Goal: Use online tool/utility: Utilize a website feature to perform a specific function

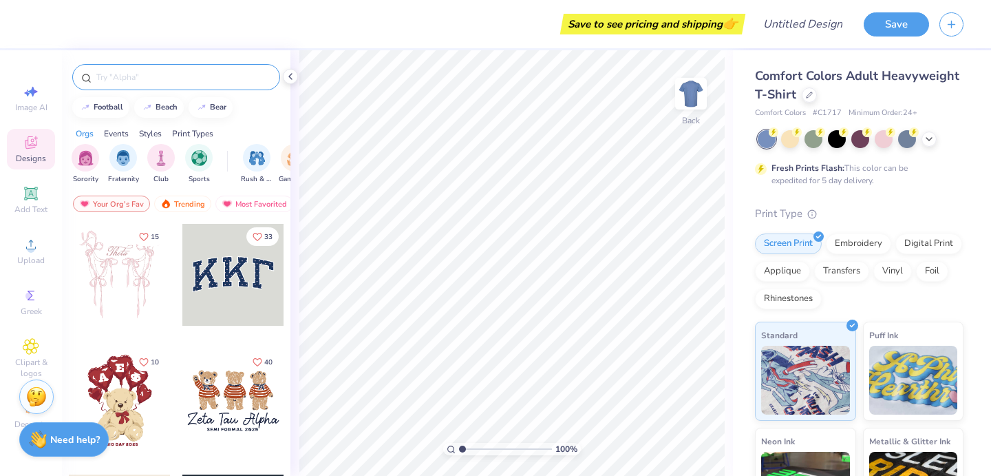
click at [146, 70] on input "text" at bounding box center [183, 77] width 176 height 14
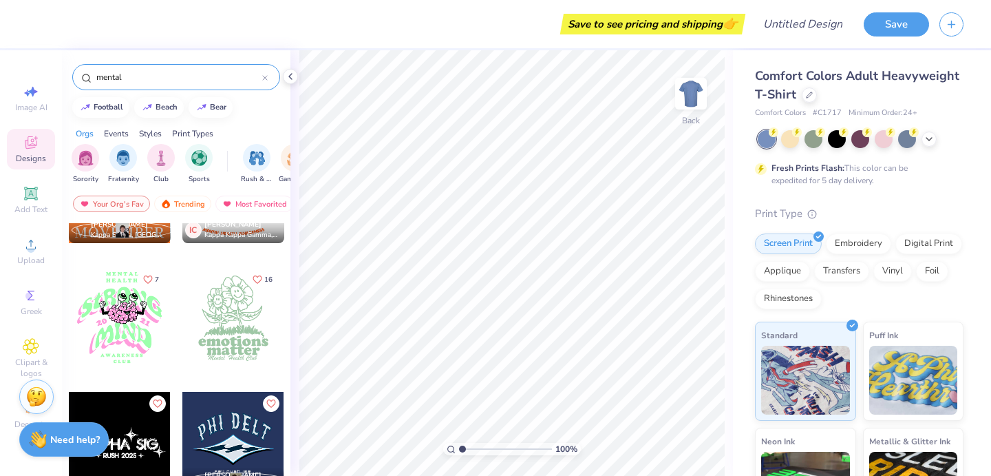
scroll to position [342, 0]
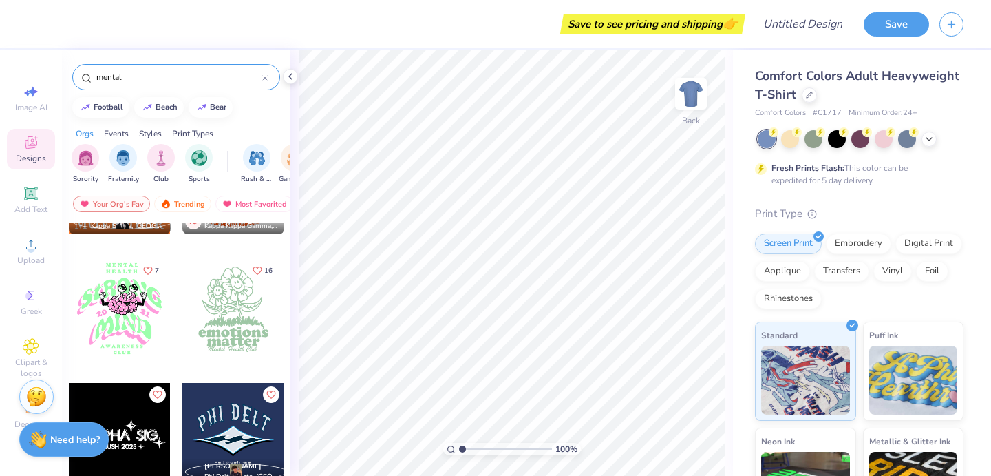
type input "mental"
click at [242, 298] on div at bounding box center [233, 308] width 102 height 102
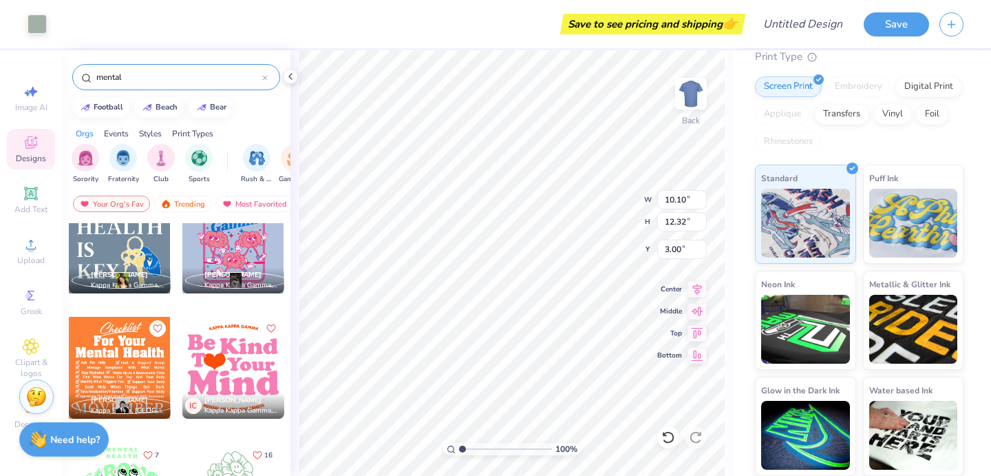
scroll to position [164, 0]
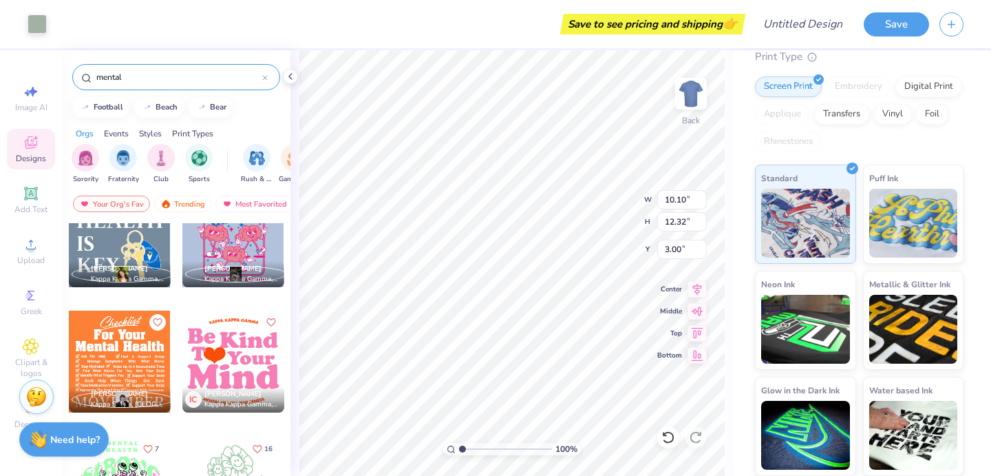
click at [219, 256] on div at bounding box center [233, 236] width 102 height 102
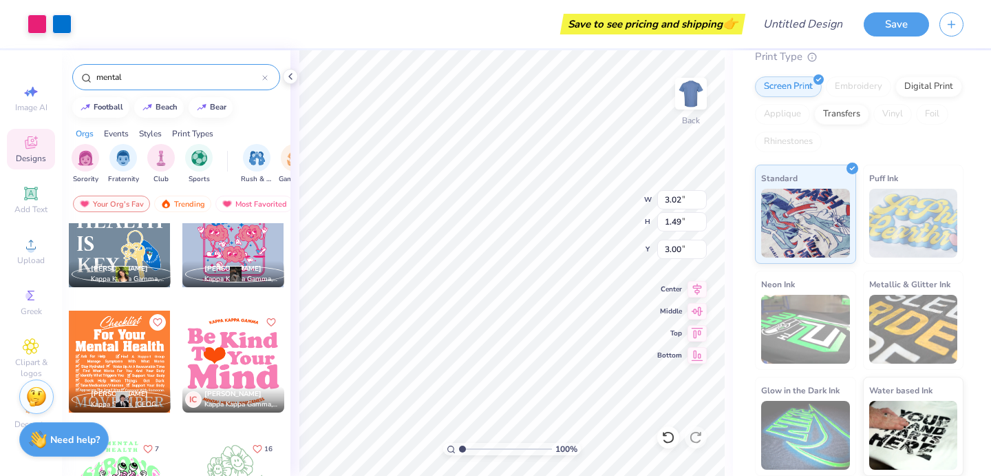
type input "3.02"
type input "1.49"
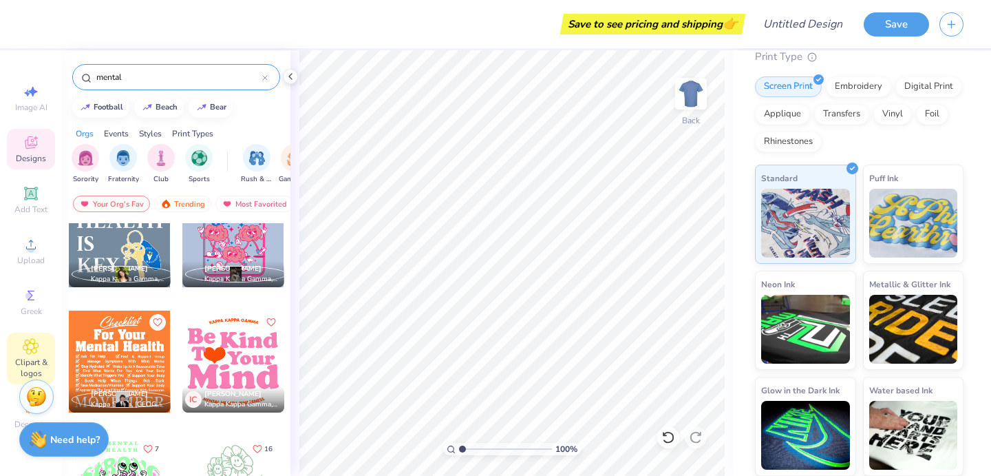
click at [38, 350] on icon at bounding box center [31, 346] width 16 height 17
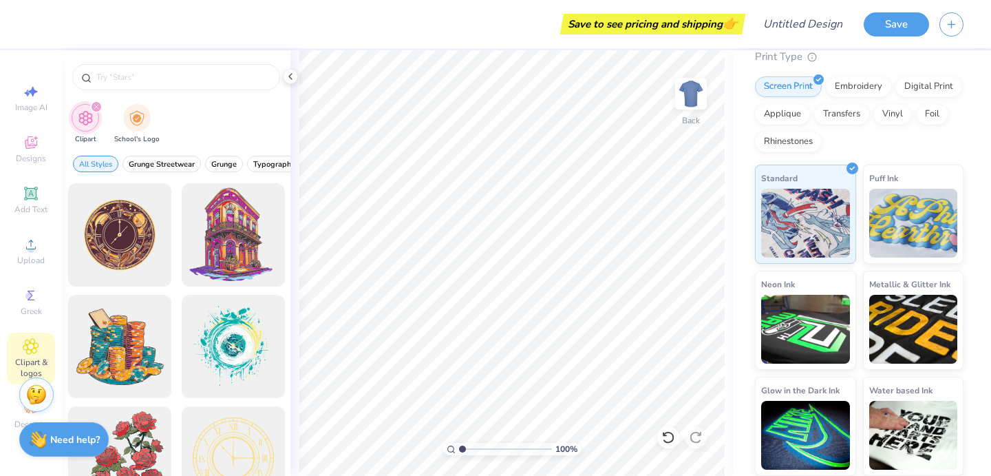
click at [38, 394] on img at bounding box center [36, 394] width 21 height 21
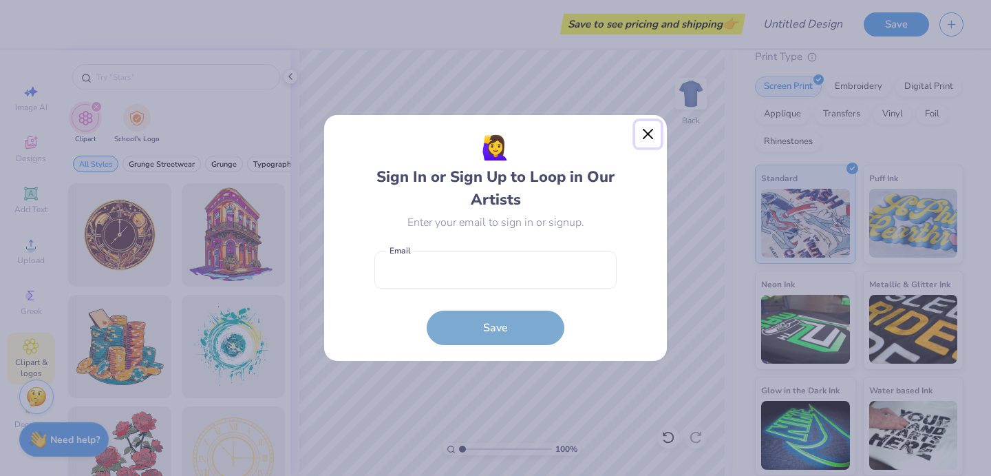
click at [641, 136] on button "Close" at bounding box center [648, 134] width 26 height 26
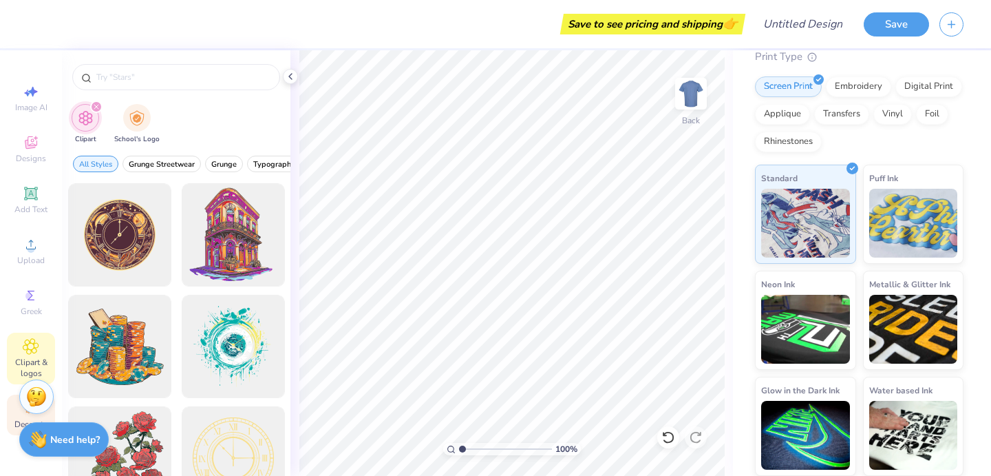
click at [20, 416] on div "Decorate" at bounding box center [31, 414] width 48 height 41
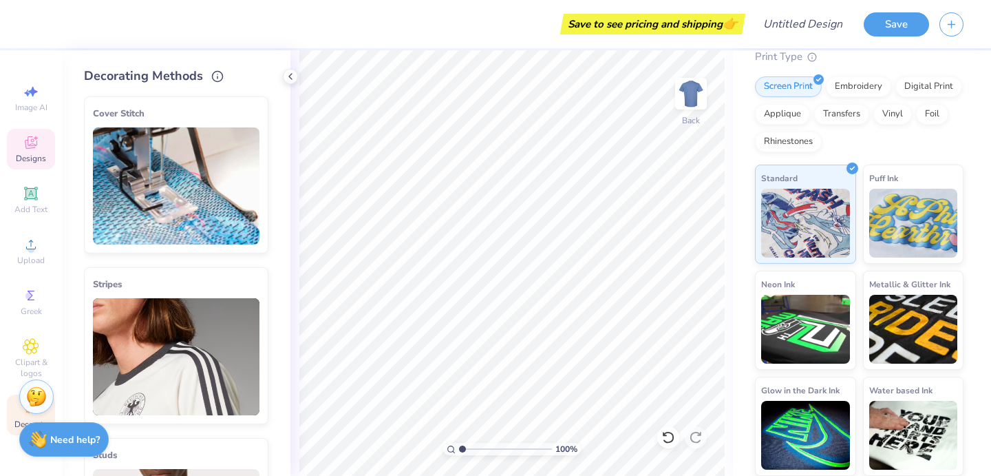
click at [36, 136] on icon at bounding box center [36, 138] width 4 height 4
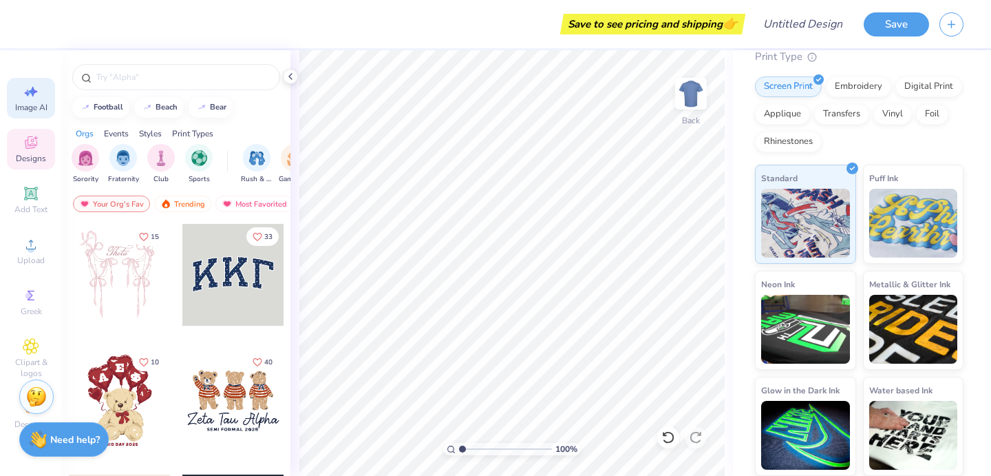
click at [23, 90] on icon at bounding box center [31, 91] width 17 height 17
select select "4"
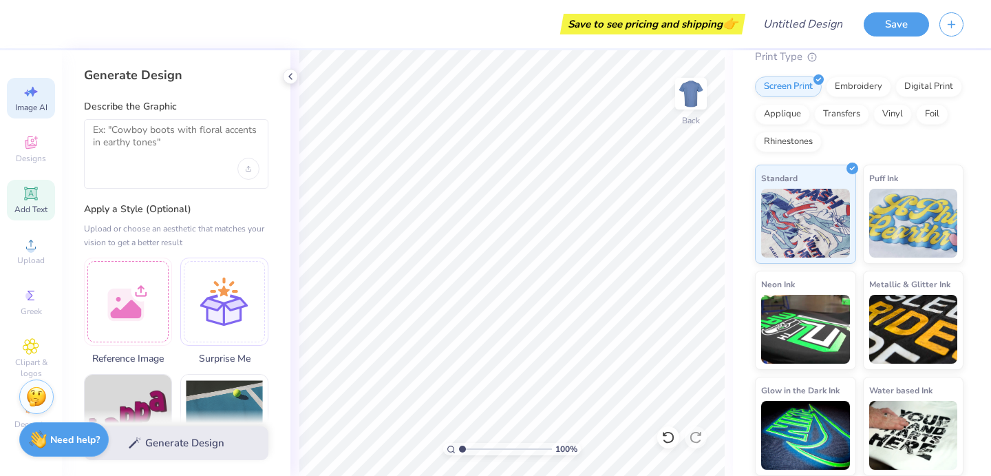
click at [32, 195] on icon at bounding box center [30, 193] width 10 height 10
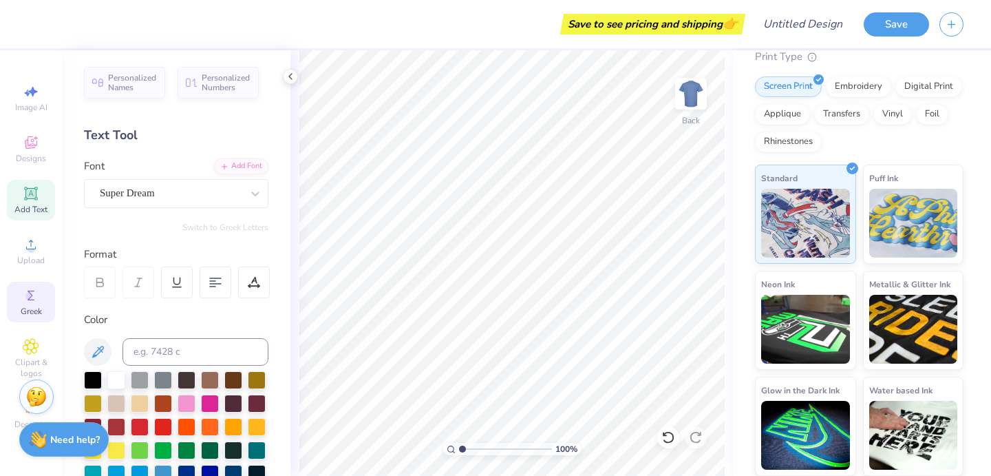
click at [28, 293] on circle at bounding box center [29, 296] width 8 height 8
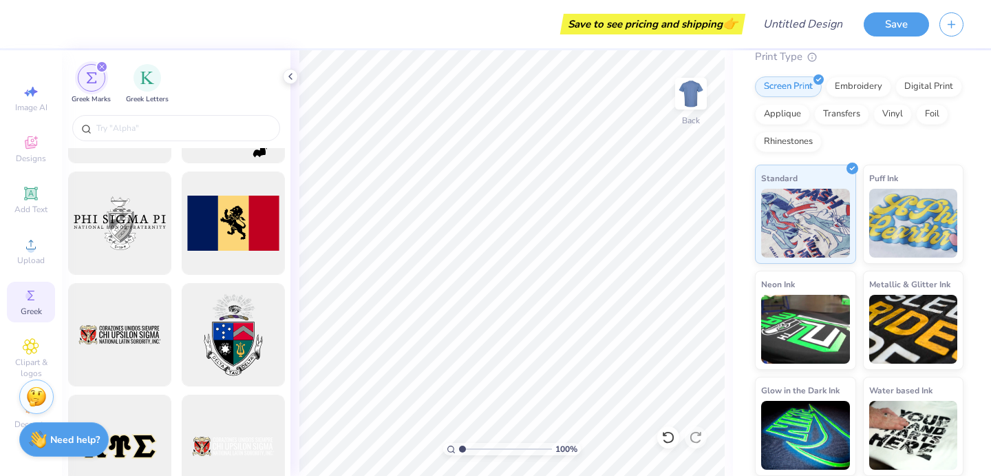
scroll to position [983, 0]
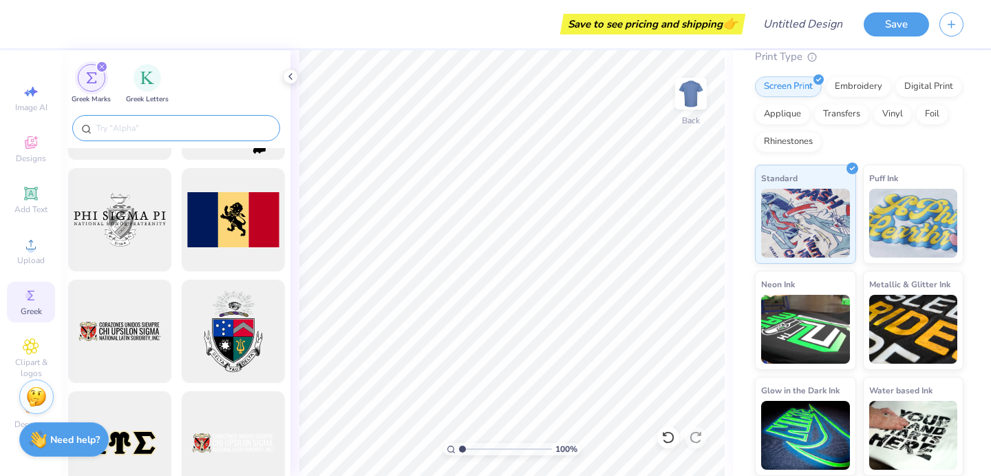
click at [167, 129] on input "text" at bounding box center [183, 128] width 176 height 14
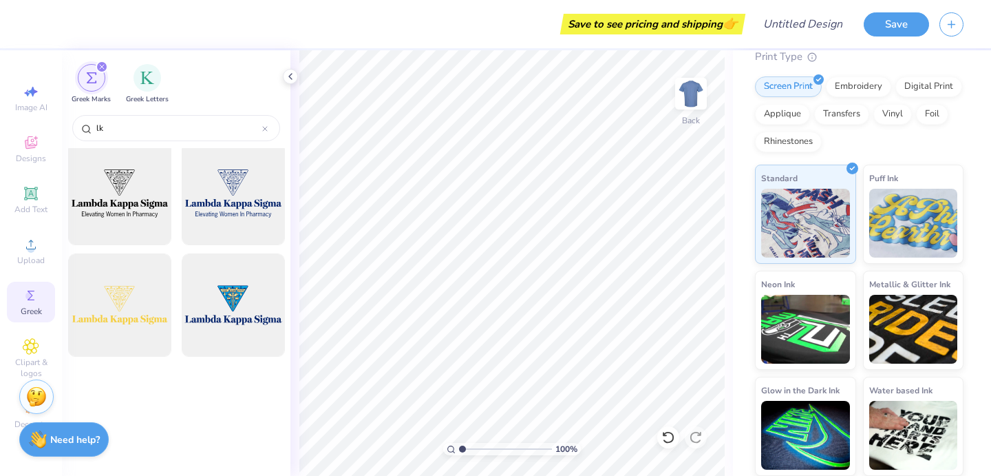
scroll to position [1456, 0]
type input "l"
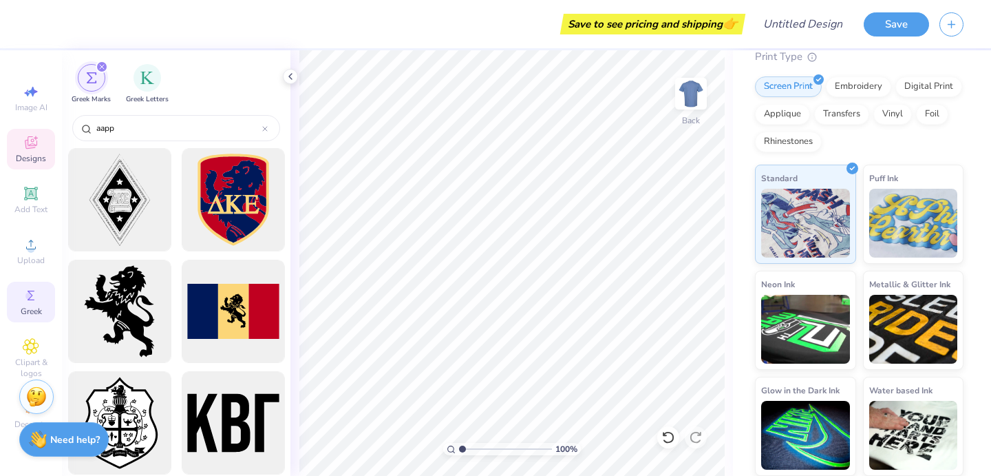
type input "aapp"
click at [40, 151] on div "Designs" at bounding box center [31, 149] width 48 height 41
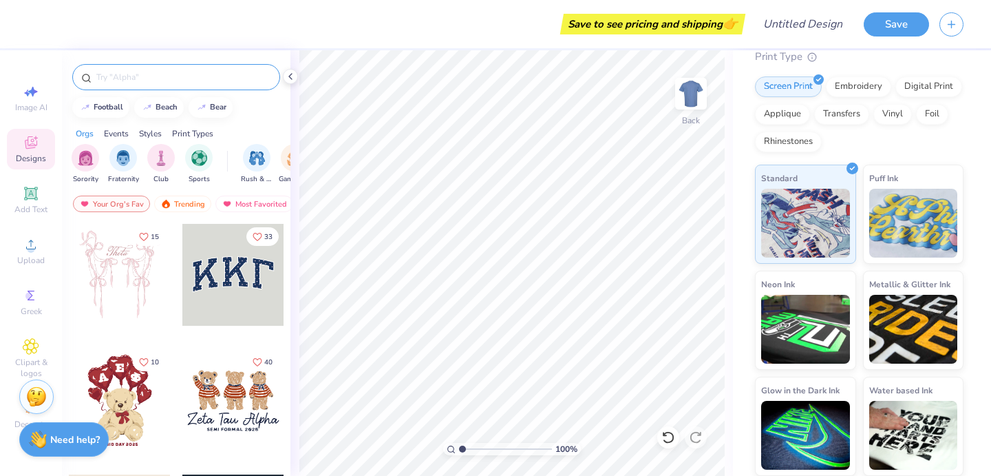
click at [162, 65] on div at bounding box center [176, 77] width 208 height 26
click at [160, 78] on input "text" at bounding box center [183, 77] width 176 height 14
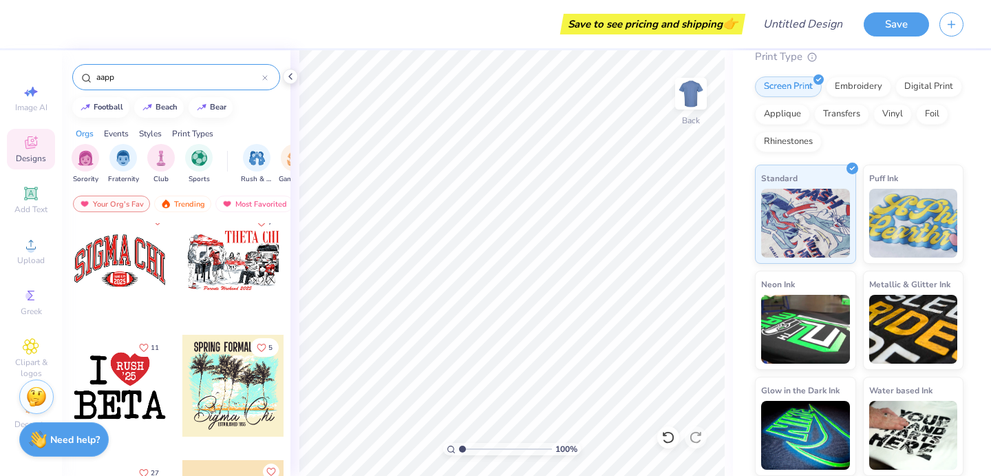
scroll to position [2962, 0]
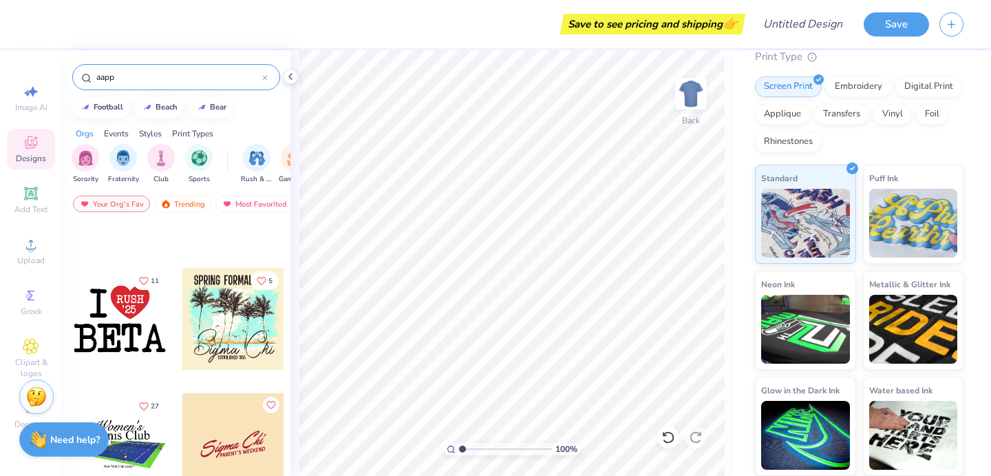
type input "aapp"
